Goal: Information Seeking & Learning: Check status

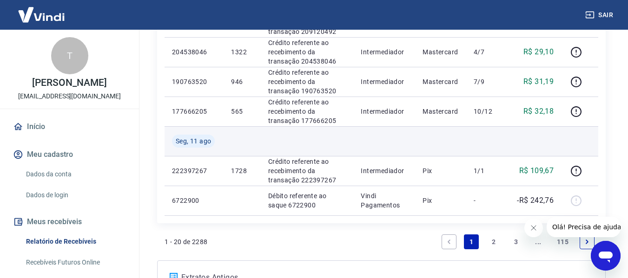
scroll to position [808, 0]
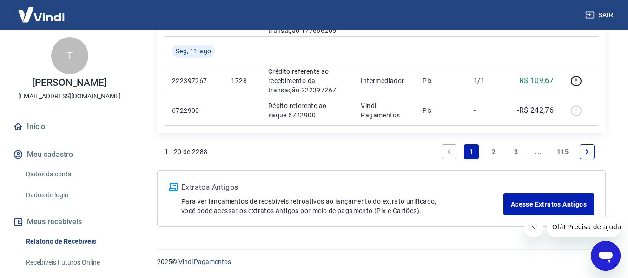
click at [491, 154] on link "2" at bounding box center [493, 152] width 15 height 15
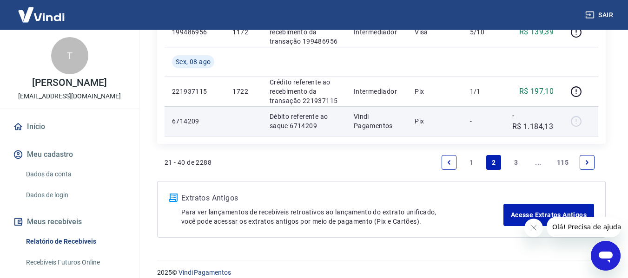
scroll to position [779, 0]
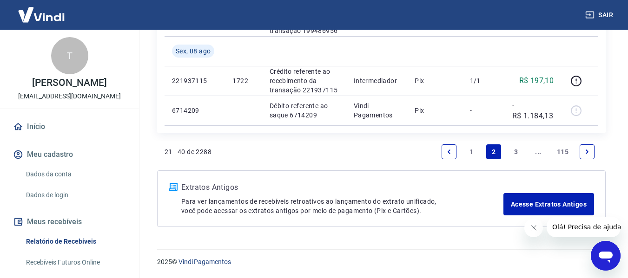
click at [515, 151] on link "3" at bounding box center [515, 152] width 15 height 15
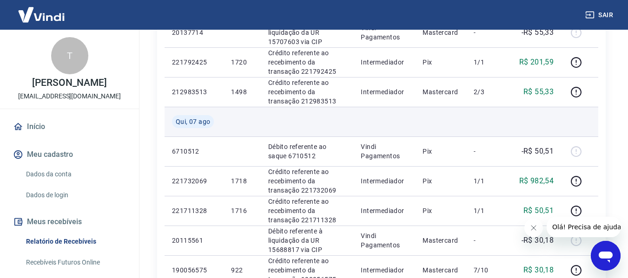
scroll to position [186, 0]
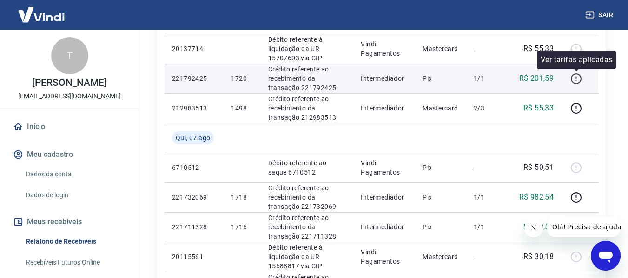
click at [574, 82] on icon "button" at bounding box center [576, 79] width 12 height 12
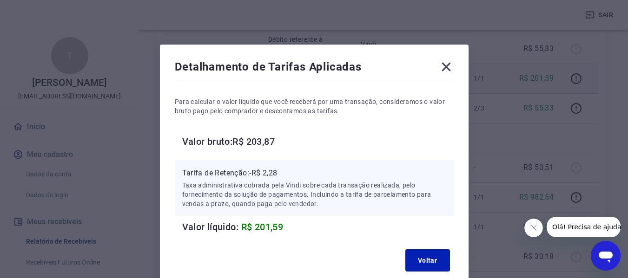
click at [263, 143] on h6 "Valor bruto: R$ 203,87" at bounding box center [317, 141] width 271 height 15
copy h6 "203,87"
click at [446, 66] on icon at bounding box center [446, 67] width 9 height 9
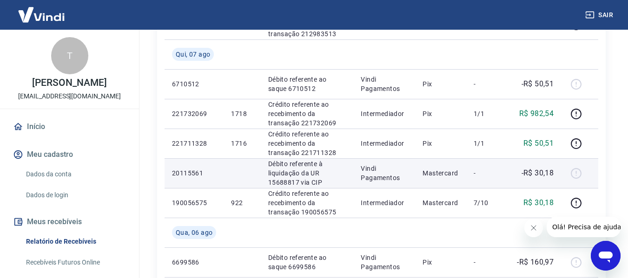
scroll to position [279, 0]
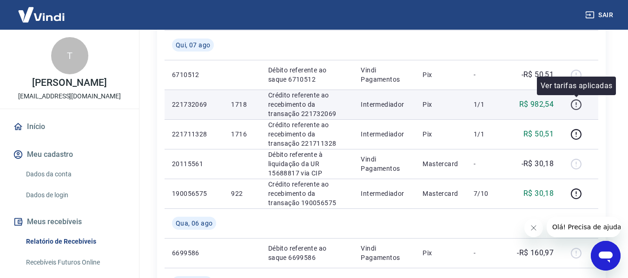
click at [575, 102] on icon "button" at bounding box center [576, 105] width 12 height 12
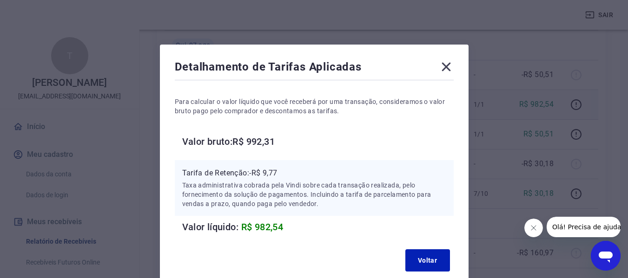
click at [255, 141] on h6 "Valor bruto: R$ 992,31" at bounding box center [317, 141] width 271 height 15
copy h6 "992,31"
click at [449, 69] on icon at bounding box center [446, 66] width 15 height 15
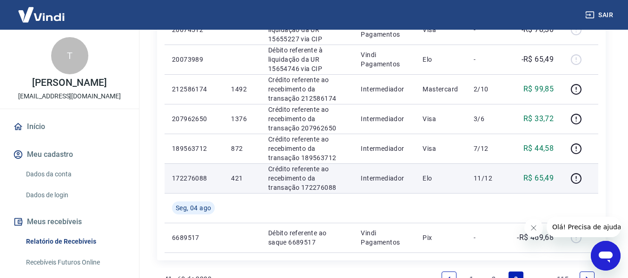
scroll to position [697, 0]
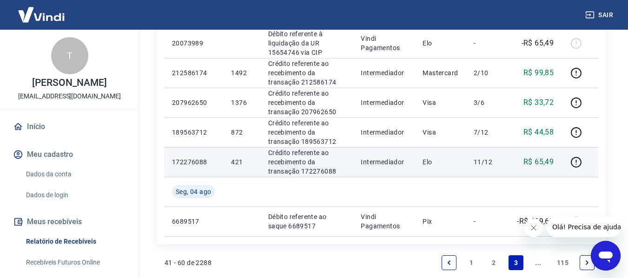
click at [188, 160] on p "172276088" at bounding box center [194, 162] width 44 height 9
copy p "172276088"
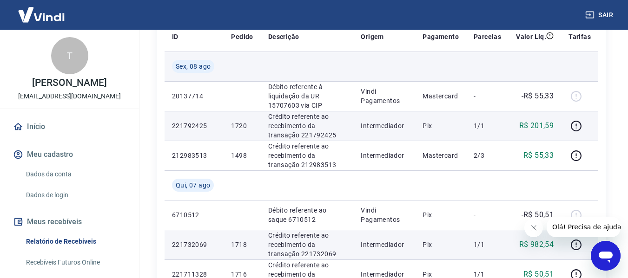
scroll to position [139, 0]
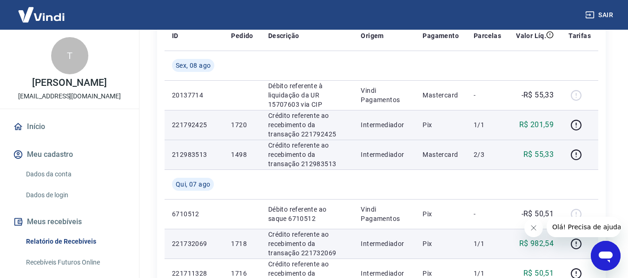
click at [178, 152] on p "212983513" at bounding box center [194, 154] width 44 height 9
copy p "212983513"
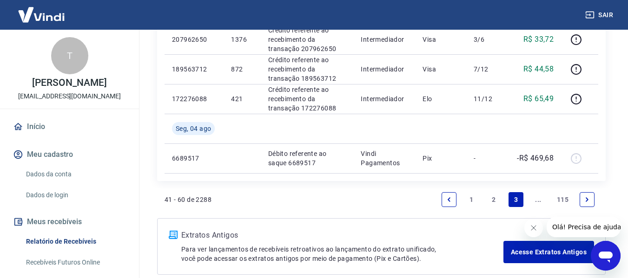
scroll to position [808, 0]
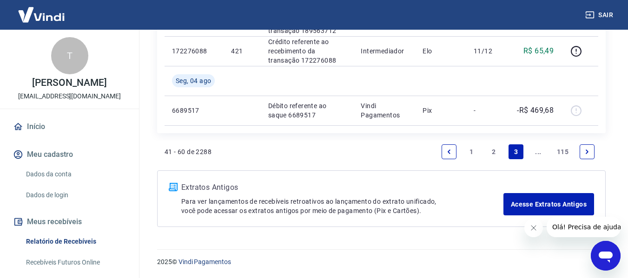
click at [494, 152] on link "2" at bounding box center [493, 152] width 15 height 15
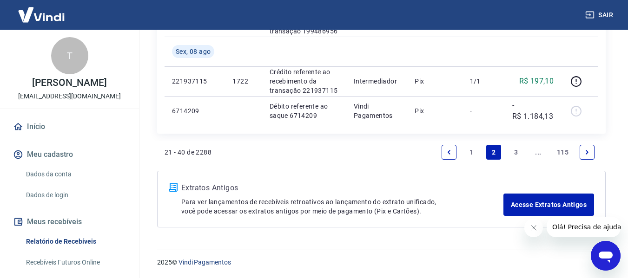
scroll to position [779, 0]
click at [473, 153] on link "1" at bounding box center [471, 152] width 15 height 15
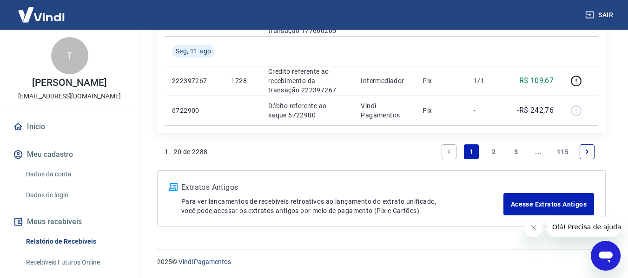
scroll to position [762, 0]
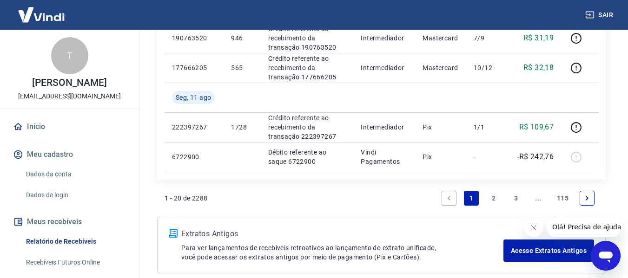
click at [491, 196] on link "2" at bounding box center [493, 198] width 15 height 15
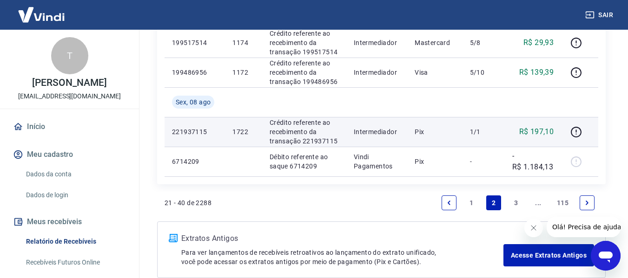
scroll to position [744, 0]
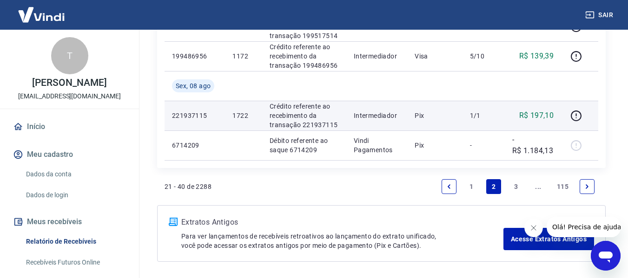
click at [196, 116] on p "221937115" at bounding box center [195, 115] width 46 height 9
copy p "221937115"
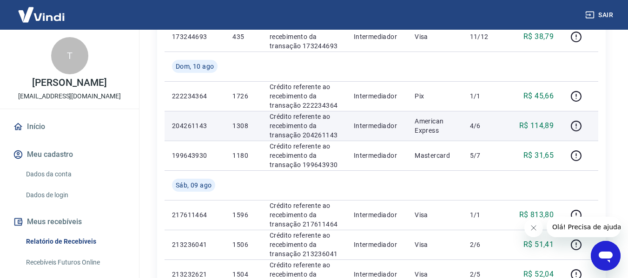
scroll to position [465, 0]
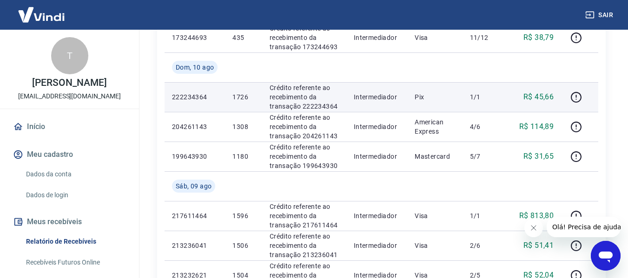
click at [194, 95] on p "222234364" at bounding box center [195, 96] width 46 height 9
copy p "222234364"
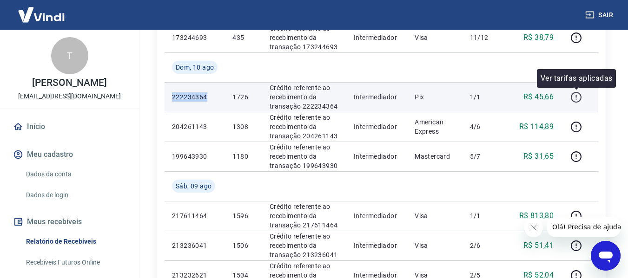
click at [570, 98] on button "button" at bounding box center [575, 97] width 15 height 15
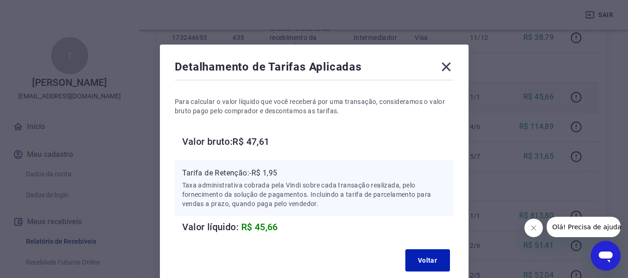
click at [260, 140] on h6 "Valor bruto: R$ 47,61" at bounding box center [317, 141] width 271 height 15
copy h6 "47,61"
click at [447, 67] on icon at bounding box center [446, 66] width 15 height 15
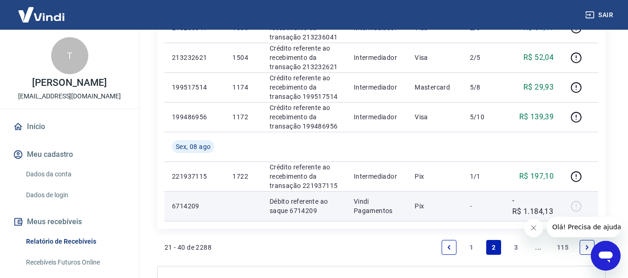
scroll to position [697, 0]
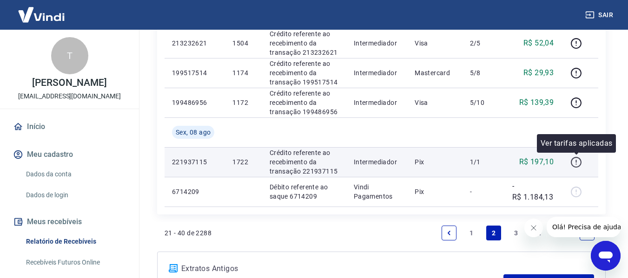
click at [575, 160] on icon "button" at bounding box center [576, 163] width 12 height 12
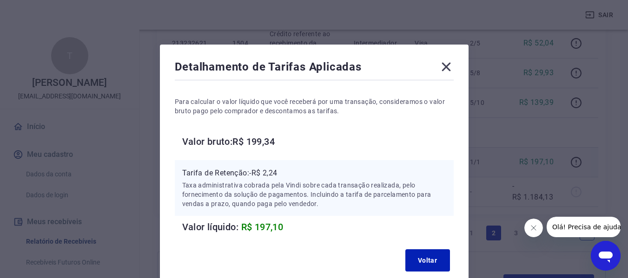
click at [261, 139] on h6 "Valor bruto: R$ 199,34" at bounding box center [317, 141] width 271 height 15
copy h6 "199,34"
click at [445, 63] on icon at bounding box center [446, 66] width 15 height 15
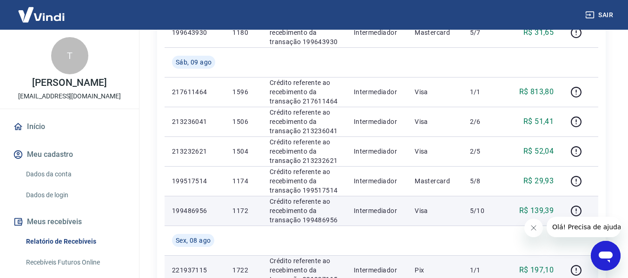
scroll to position [604, 0]
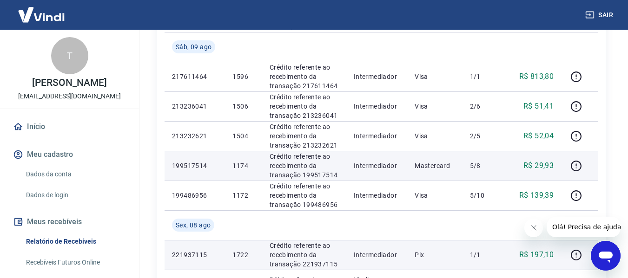
click at [197, 165] on p "199517514" at bounding box center [195, 165] width 46 height 9
copy p "199517514"
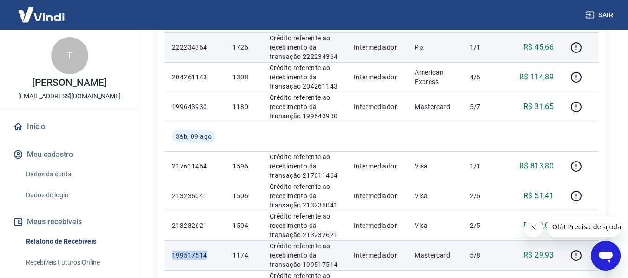
scroll to position [511, 0]
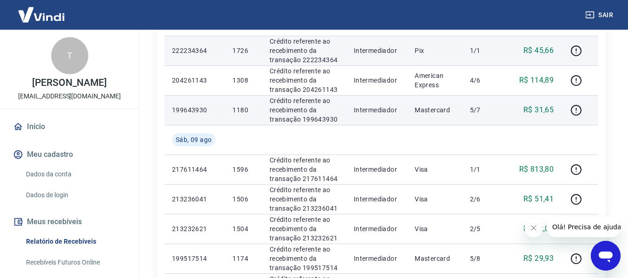
click at [178, 109] on p "199643930" at bounding box center [195, 110] width 46 height 9
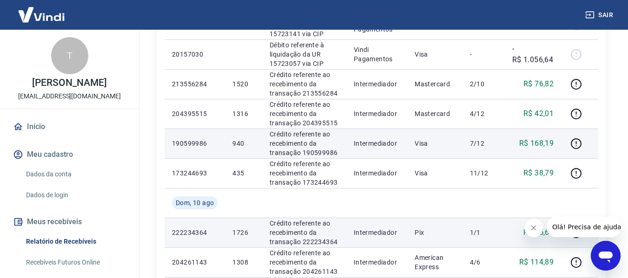
scroll to position [279, 0]
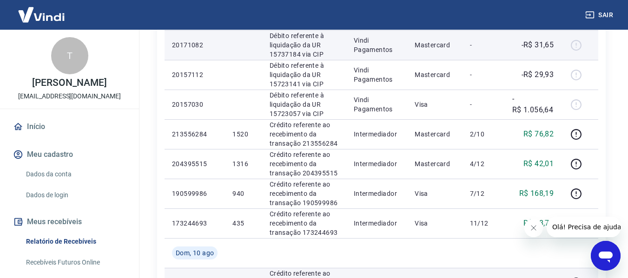
click at [202, 52] on td "20171082" at bounding box center [195, 45] width 60 height 30
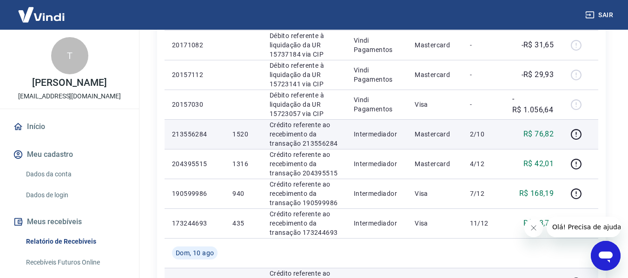
click at [185, 133] on p "213556284" at bounding box center [195, 134] width 46 height 9
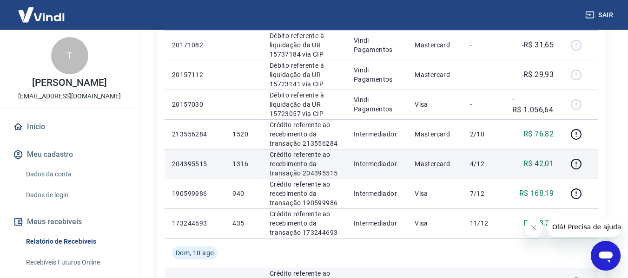
click at [192, 164] on p "204395515" at bounding box center [195, 163] width 46 height 9
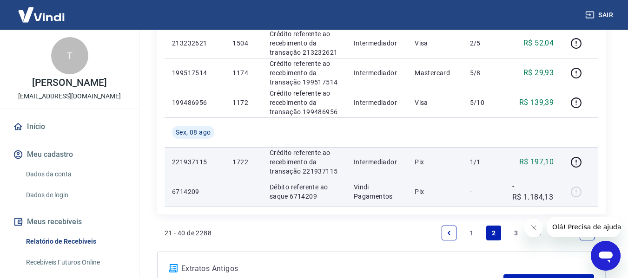
scroll to position [779, 0]
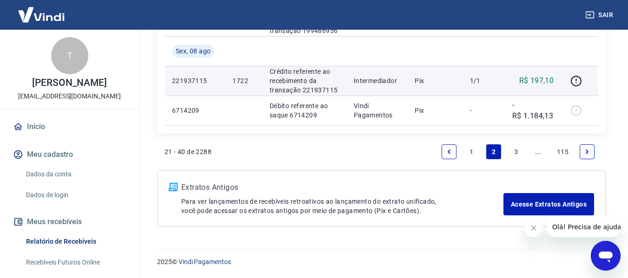
click at [473, 149] on link "1" at bounding box center [471, 152] width 15 height 15
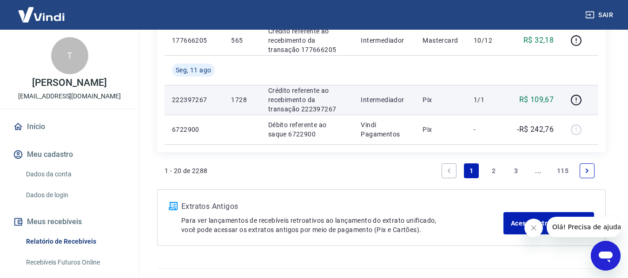
scroll to position [790, 0]
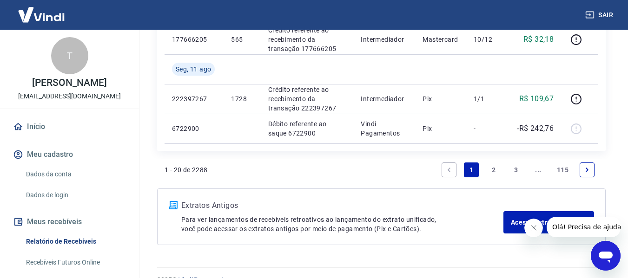
click at [492, 172] on link "2" at bounding box center [493, 170] width 15 height 15
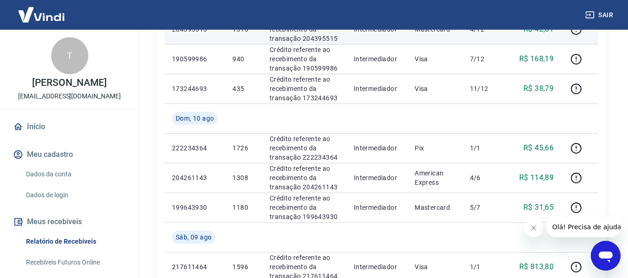
scroll to position [418, 0]
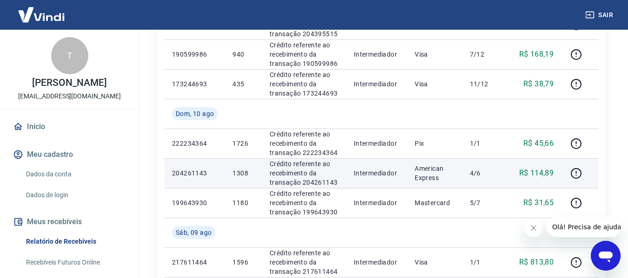
click at [198, 175] on p "204261143" at bounding box center [195, 173] width 46 height 9
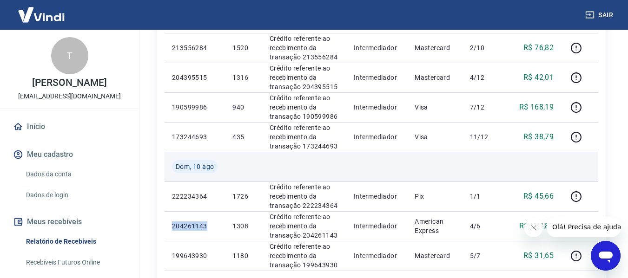
scroll to position [372, 0]
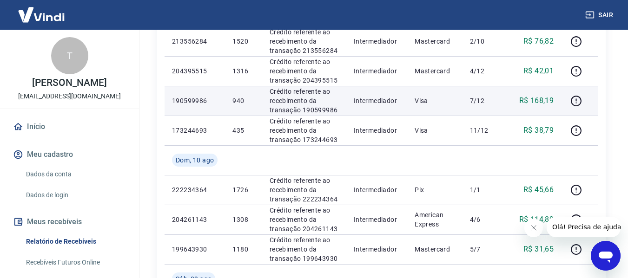
click at [186, 100] on p "190599986" at bounding box center [195, 100] width 46 height 9
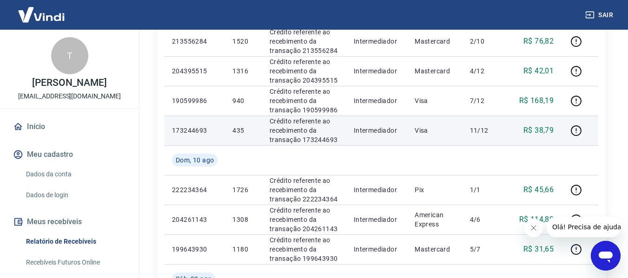
click at [185, 132] on p "173244693" at bounding box center [195, 130] width 46 height 9
click at [550, 129] on p "R$ 38,79" at bounding box center [538, 130] width 30 height 11
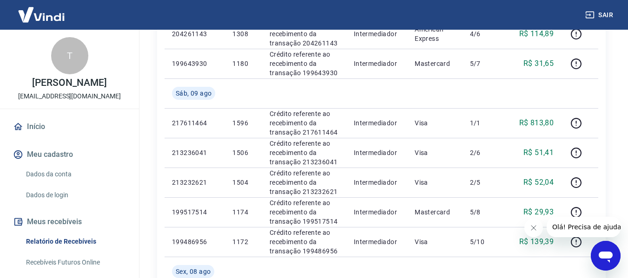
scroll to position [604, 0]
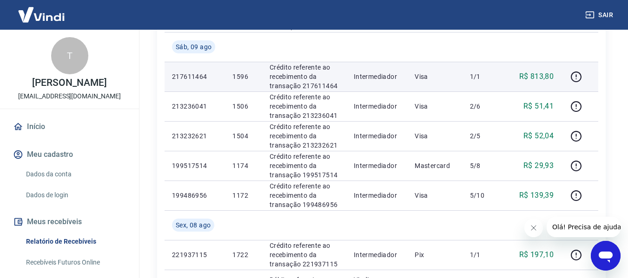
click at [189, 78] on p "217611464" at bounding box center [195, 76] width 46 height 9
click at [189, 77] on p "217611464" at bounding box center [195, 76] width 46 height 9
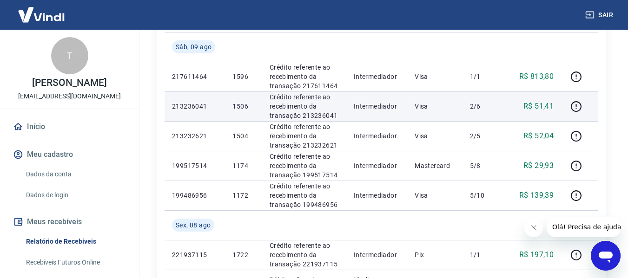
click at [200, 106] on p "213236041" at bounding box center [195, 106] width 46 height 9
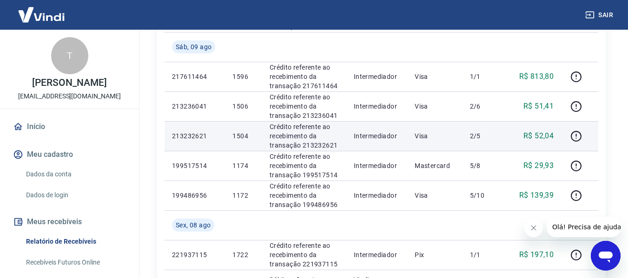
click at [186, 137] on p "213232621" at bounding box center [195, 136] width 46 height 9
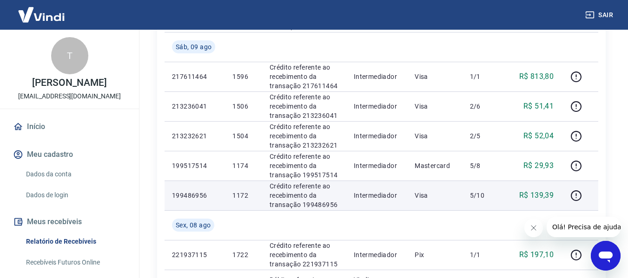
click at [188, 196] on p "199486956" at bounding box center [195, 195] width 46 height 9
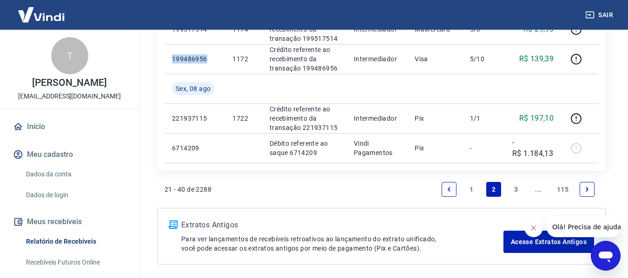
scroll to position [744, 0]
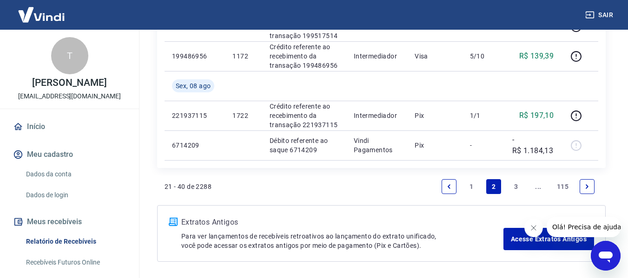
click at [472, 181] on link "1" at bounding box center [471, 186] width 15 height 15
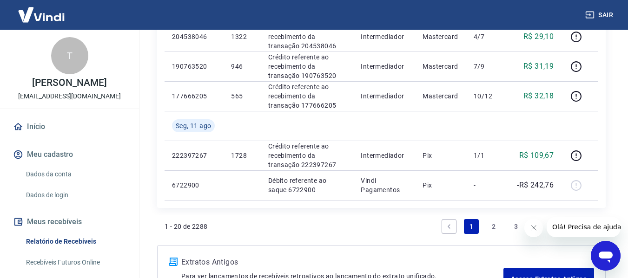
scroll to position [744, 0]
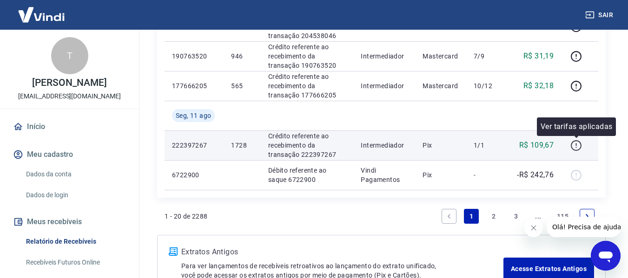
click at [575, 149] on icon "button" at bounding box center [576, 146] width 12 height 12
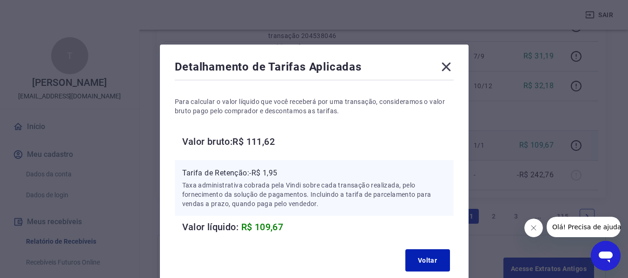
click at [253, 139] on h6 "Valor bruto: R$ 111,62" at bounding box center [317, 141] width 271 height 15
click at [254, 139] on h6 "Valor bruto: R$ 111,62" at bounding box center [317, 141] width 271 height 15
click at [256, 139] on h6 "Valor bruto: R$ 111,62" at bounding box center [317, 141] width 271 height 15
click at [444, 65] on icon at bounding box center [446, 67] width 9 height 9
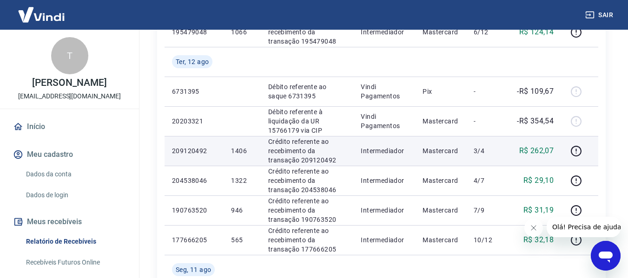
scroll to position [604, 0]
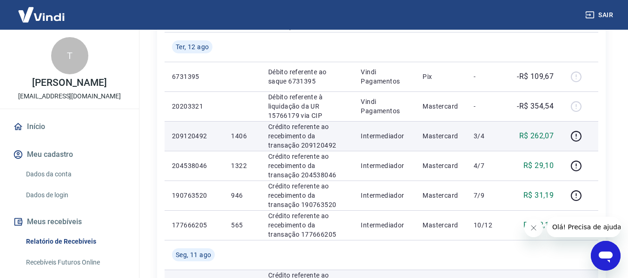
click at [188, 132] on p "209120492" at bounding box center [194, 136] width 44 height 9
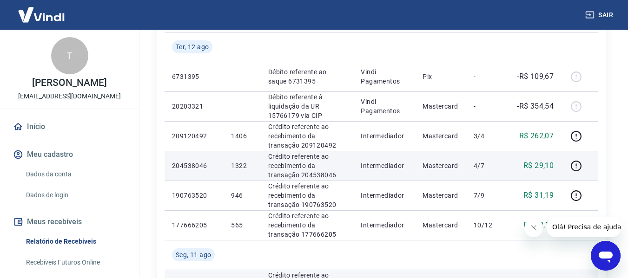
click at [190, 165] on p "204538046" at bounding box center [194, 165] width 44 height 9
click at [186, 168] on p "204538046" at bounding box center [194, 165] width 44 height 9
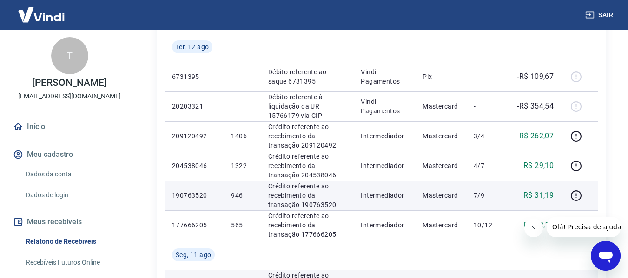
click at [194, 194] on p "190763520" at bounding box center [194, 195] width 44 height 9
click at [193, 194] on p "190763520" at bounding box center [194, 195] width 44 height 9
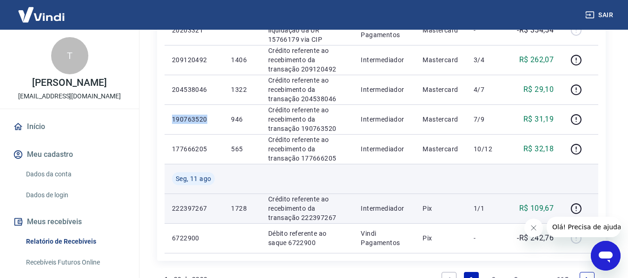
scroll to position [697, 0]
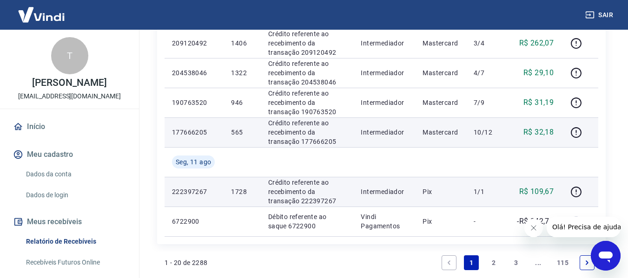
click at [185, 130] on p "177666205" at bounding box center [194, 132] width 44 height 9
click at [186, 131] on p "177666205" at bounding box center [194, 132] width 44 height 9
click at [187, 131] on p "177666205" at bounding box center [194, 132] width 44 height 9
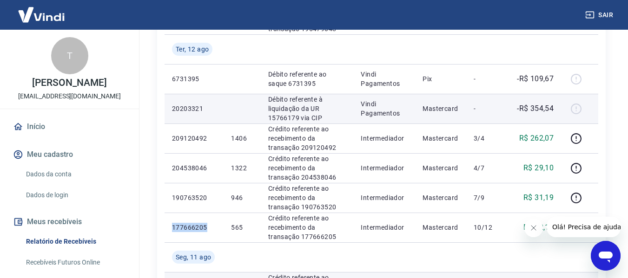
scroll to position [465, 0]
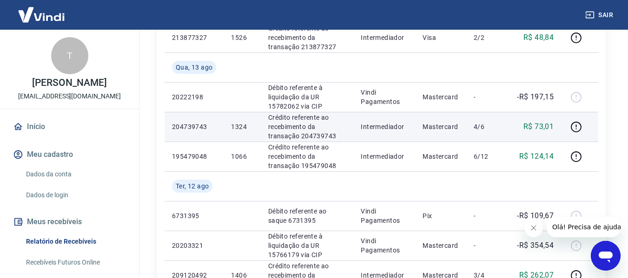
click at [192, 127] on p "204739743" at bounding box center [194, 126] width 44 height 9
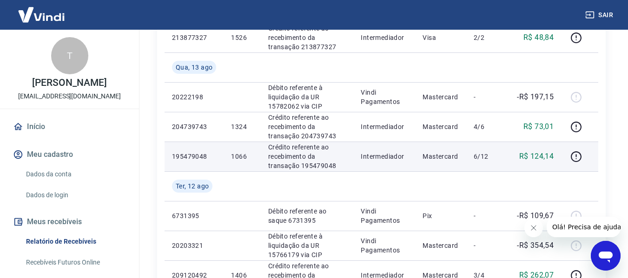
click at [200, 158] on p "195479048" at bounding box center [194, 156] width 44 height 9
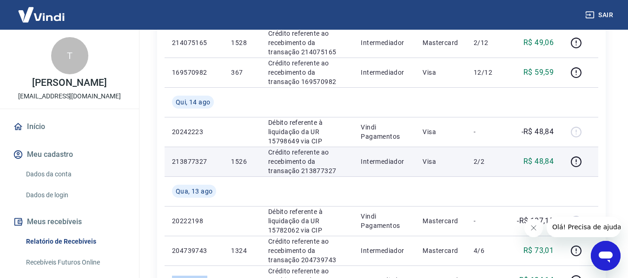
scroll to position [325, 0]
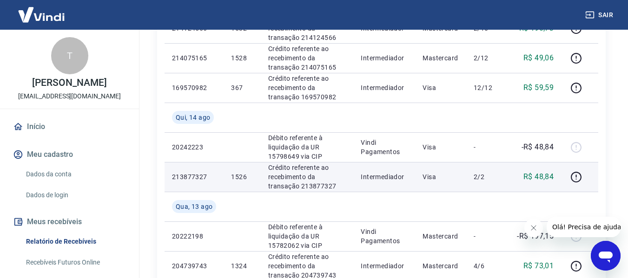
click at [202, 178] on p "213877327" at bounding box center [194, 176] width 44 height 9
